Goal: Transaction & Acquisition: Book appointment/travel/reservation

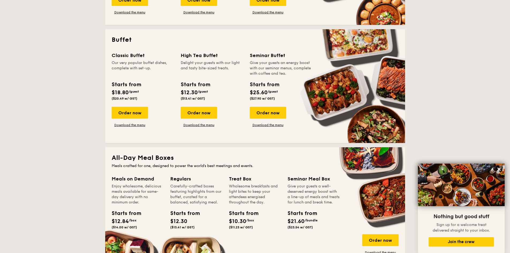
scroll to position [214, 0]
click at [132, 110] on div "Order now" at bounding box center [130, 113] width 36 height 12
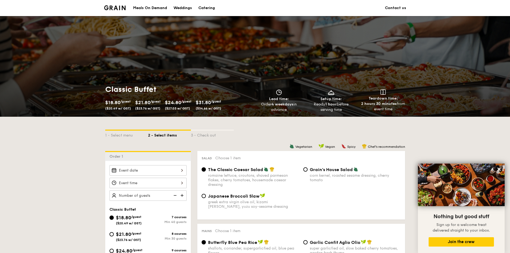
click at [387, 7] on link "Contact us" at bounding box center [395, 8] width 21 height 16
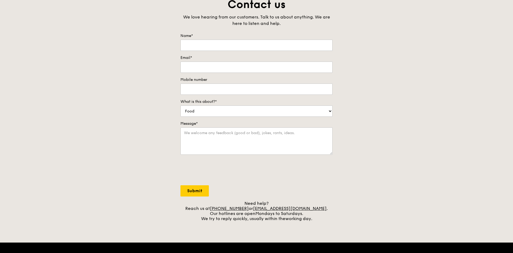
scroll to position [107, 0]
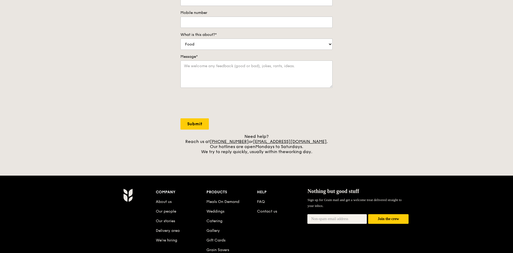
drag, startPoint x: 318, startPoint y: 141, endPoint x: 261, endPoint y: 144, distance: 57.4
click at [261, 144] on div "Need help? Reach us at +65 3163 5335 or concierge@grain.com.sg . Our hotlines a…" at bounding box center [256, 144] width 152 height 20
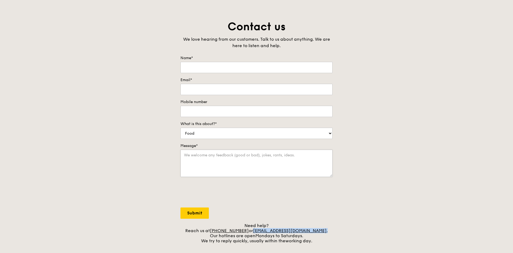
scroll to position [0, 0]
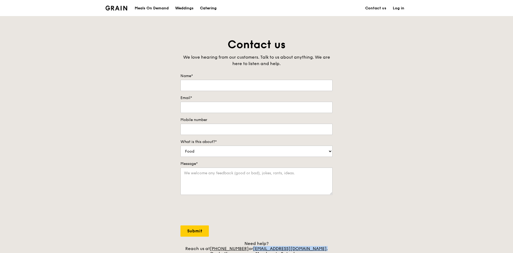
click at [211, 6] on div "Catering" at bounding box center [208, 8] width 17 height 16
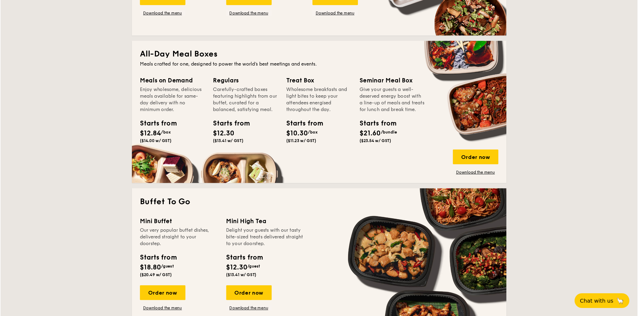
scroll to position [321, 0]
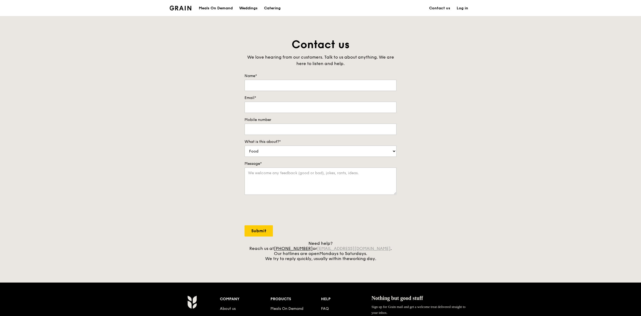
drag, startPoint x: 383, startPoint y: 248, endPoint x: 326, endPoint y: 248, distance: 56.5
click at [326, 248] on div "Need help? Reach us at [PHONE_NUMBER] or [EMAIL_ADDRESS][DOMAIN_NAME] . Our hot…" at bounding box center [321, 251] width 152 height 20
